Goal: Information Seeking & Learning: Learn about a topic

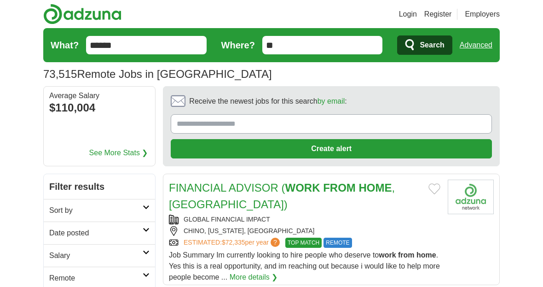
click at [476, 43] on link "Advanced" at bounding box center [476, 45] width 33 height 18
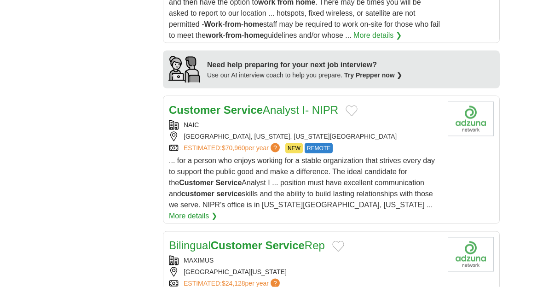
scroll to position [952, 0]
click at [217, 213] on link "More details ❯" at bounding box center [193, 215] width 48 height 11
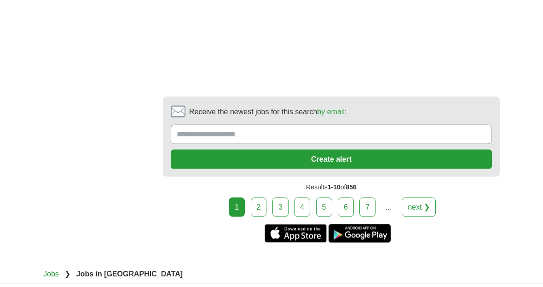
scroll to position [2088, 0]
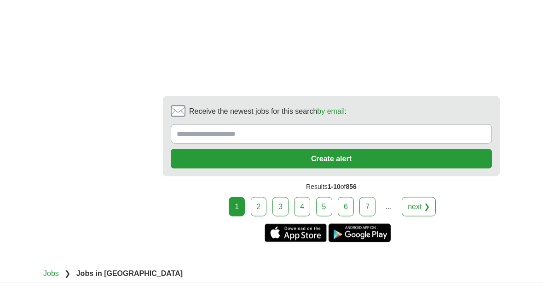
click at [260, 211] on link "2" at bounding box center [259, 206] width 16 height 19
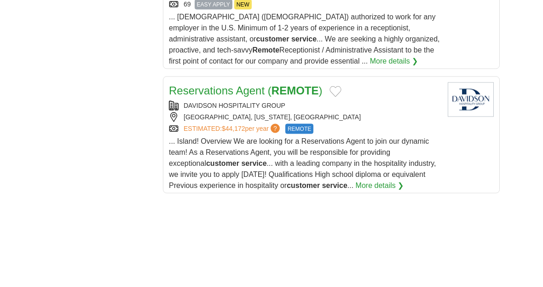
scroll to position [1460, 0]
click at [367, 137] on span "... Island! Overview We are looking for a Reservations Agent to join our dynami…" at bounding box center [302, 163] width 267 height 52
